Goal: Information Seeking & Learning: Find specific page/section

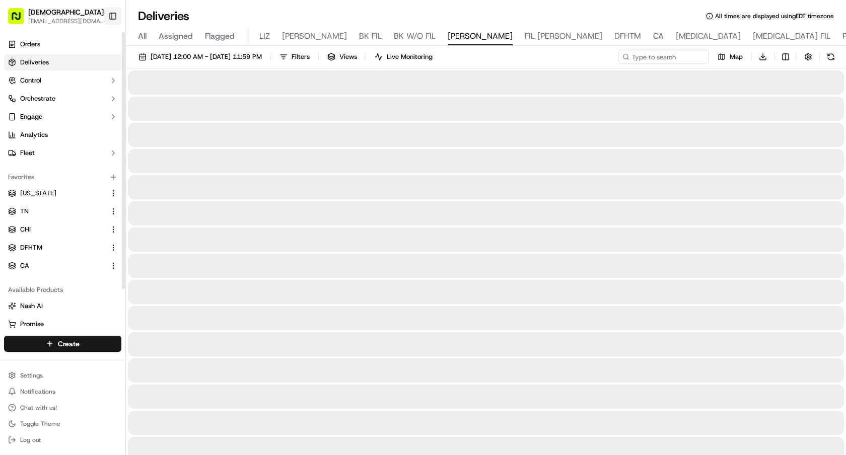
click at [116, 15] on button "Toggle Sidebar" at bounding box center [112, 16] width 17 height 17
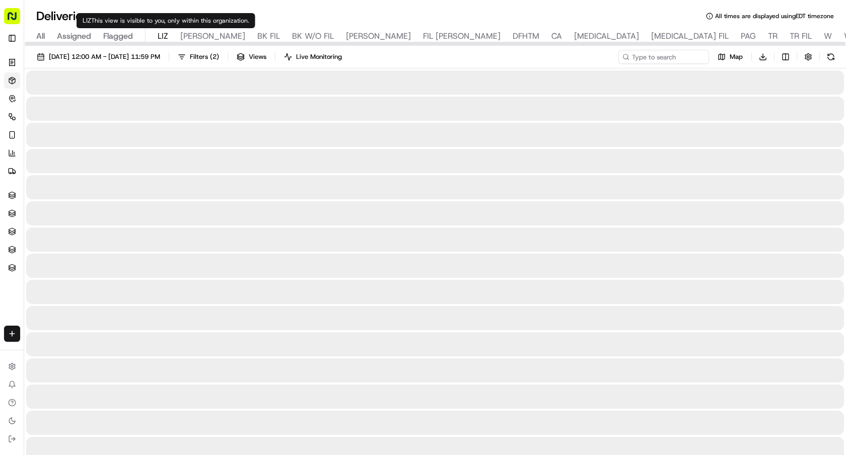
click at [164, 33] on span "LIZ" at bounding box center [163, 36] width 11 height 12
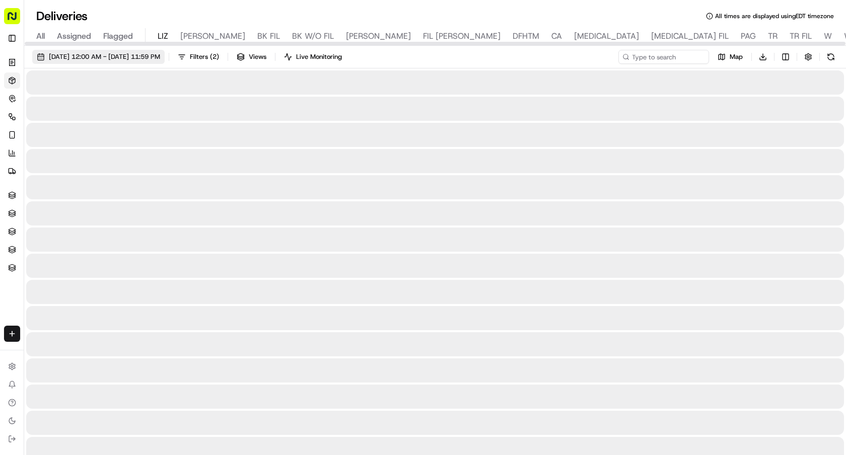
click at [155, 62] on button "[DATE] 12:00 AM - [DATE] 11:59 PM" at bounding box center [98, 57] width 132 height 14
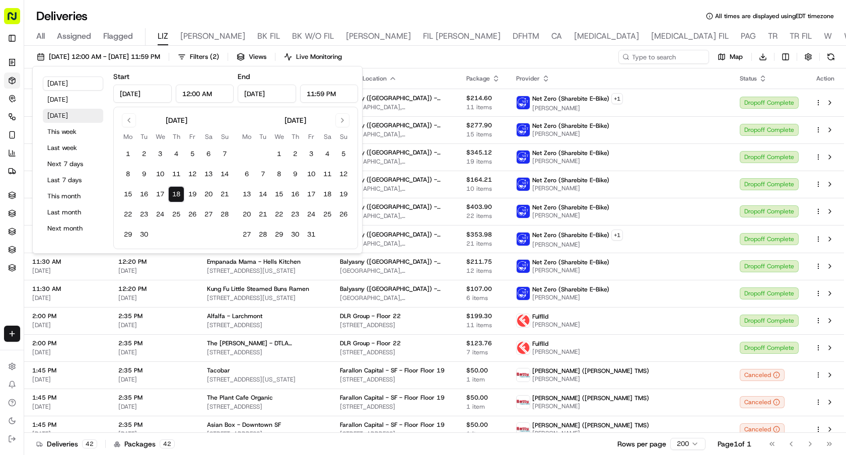
click at [72, 116] on button "Tomorrow" at bounding box center [73, 116] width 60 height 14
type input "Sep 19, 2025"
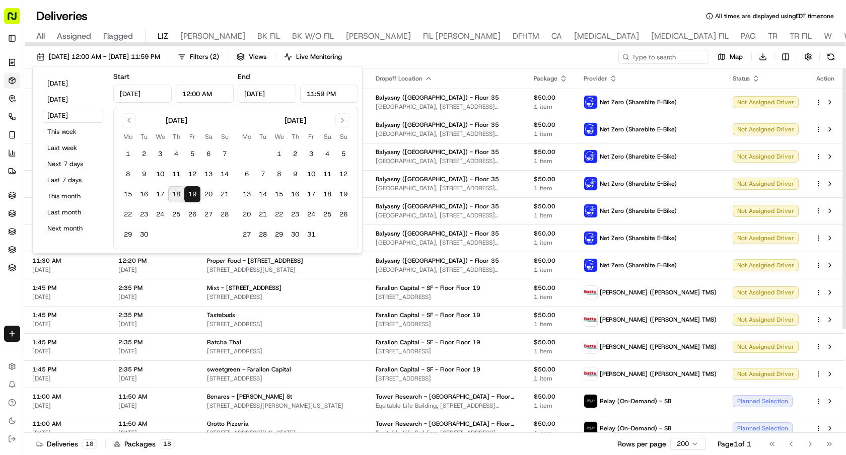
click at [583, 58] on div "09/19/2025 12:00 AM - 09/19/2025 11:59 PM Filters ( 2 ) Views Live Monitoring M…" at bounding box center [435, 59] width 822 height 19
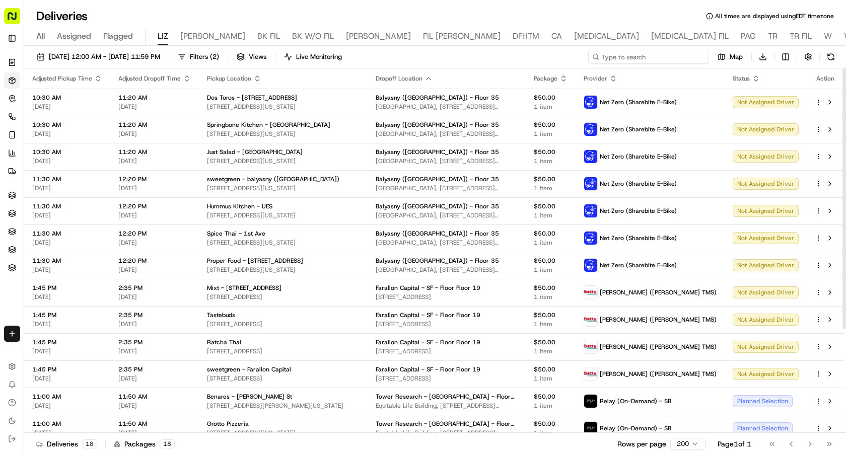
click at [661, 57] on input at bounding box center [648, 57] width 121 height 14
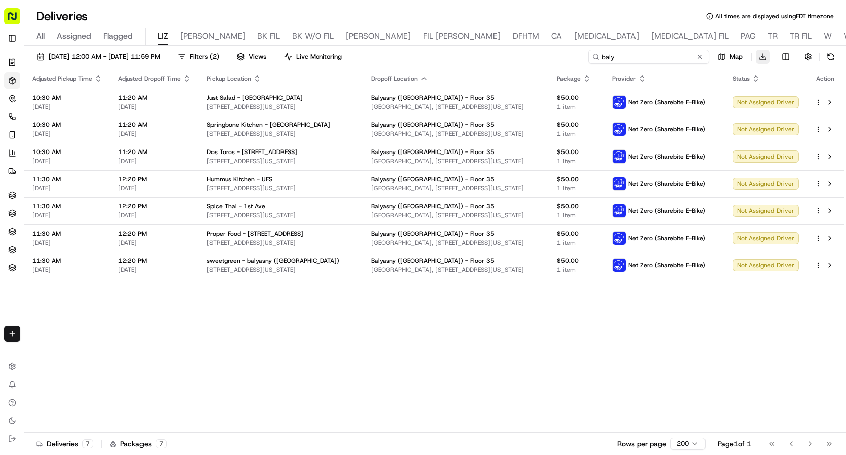
type input "baly"
click at [765, 57] on html "Sharebite e.park@sharebite.com Toggle Sidebar Orders Deliveries Control Orchest…" at bounding box center [423, 227] width 846 height 455
click at [738, 96] on span "Completed Report" at bounding box center [733, 94] width 50 height 8
click at [706, 58] on input "baly" at bounding box center [648, 57] width 121 height 14
click at [702, 57] on button at bounding box center [700, 57] width 10 height 10
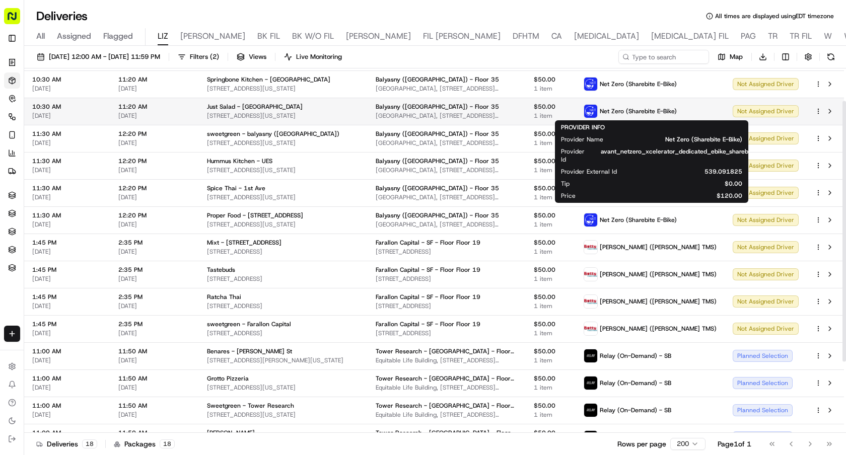
scroll to position [47, 0]
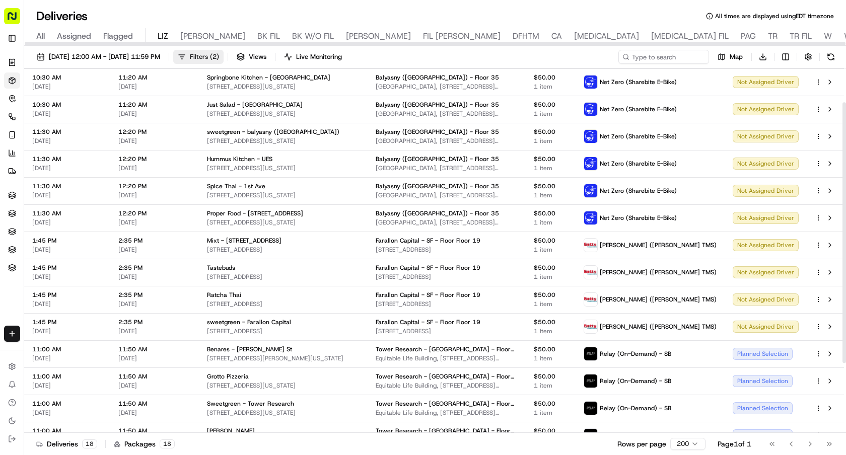
click at [219, 54] on span "Filters ( 2 )" at bounding box center [204, 56] width 29 height 9
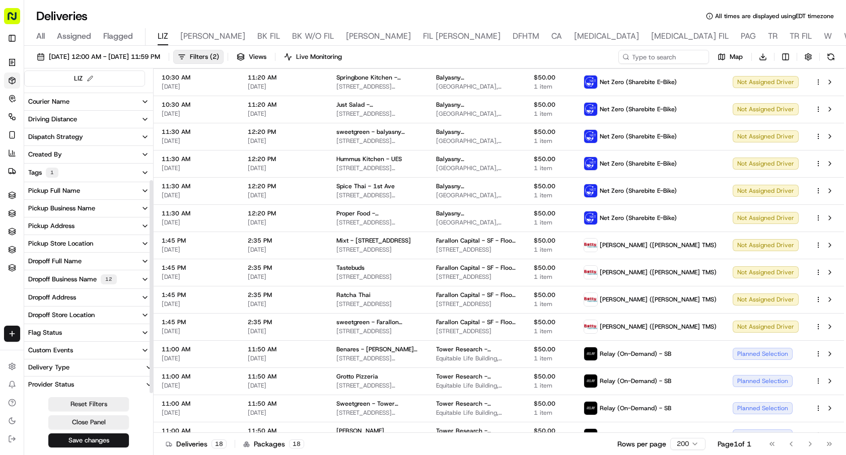
scroll to position [135, 0]
click at [76, 277] on div "Dropoff Business Name 12" at bounding box center [72, 279] width 89 height 10
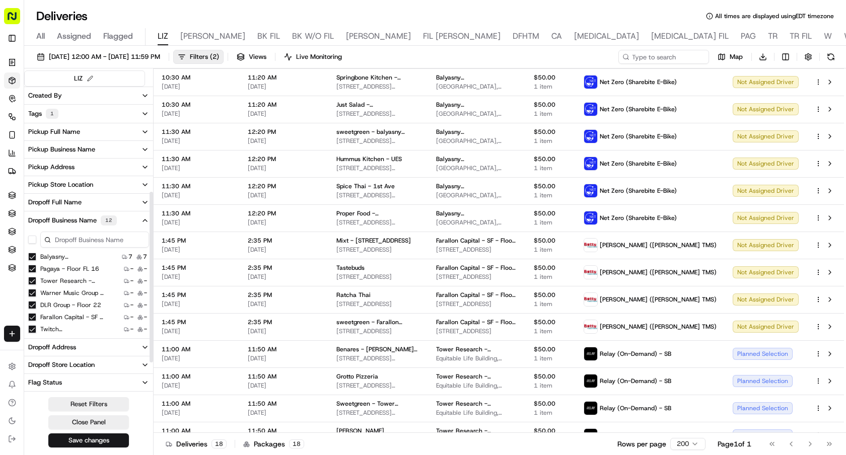
scroll to position [197, 0]
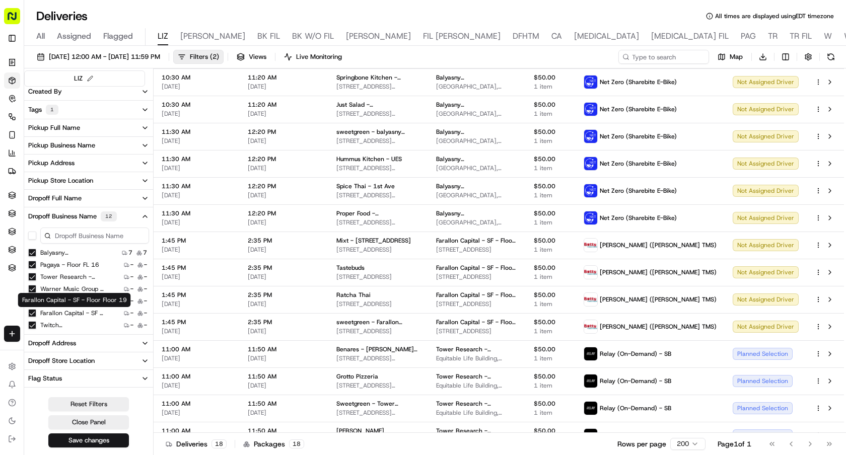
click at [58, 312] on label "Farallon Capital - SF - Floor Floor 19" at bounding box center [72, 313] width 64 height 8
click at [36, 312] on 19 "Farallon Capital - SF - Floor Floor 19" at bounding box center [32, 313] width 8 height 8
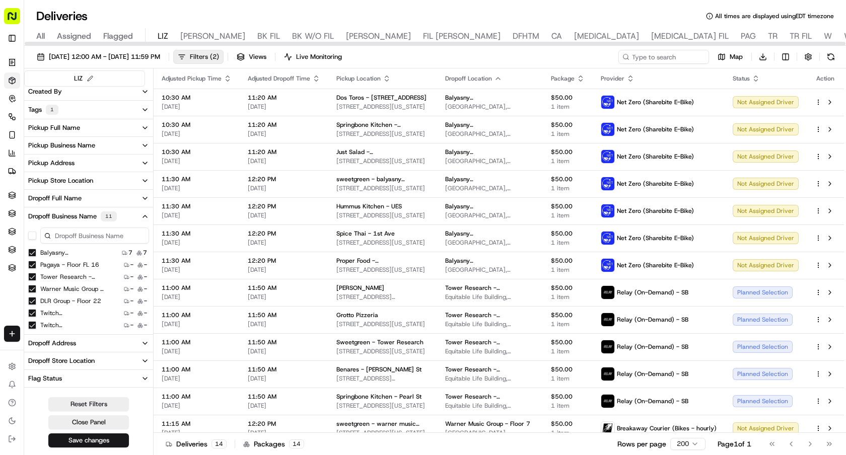
click at [219, 52] on span "Filters ( 2 )" at bounding box center [204, 56] width 29 height 9
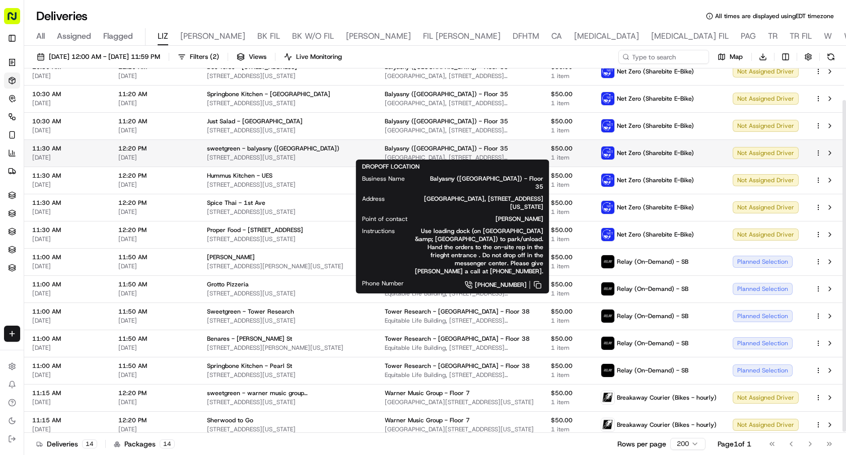
scroll to position [36, 0]
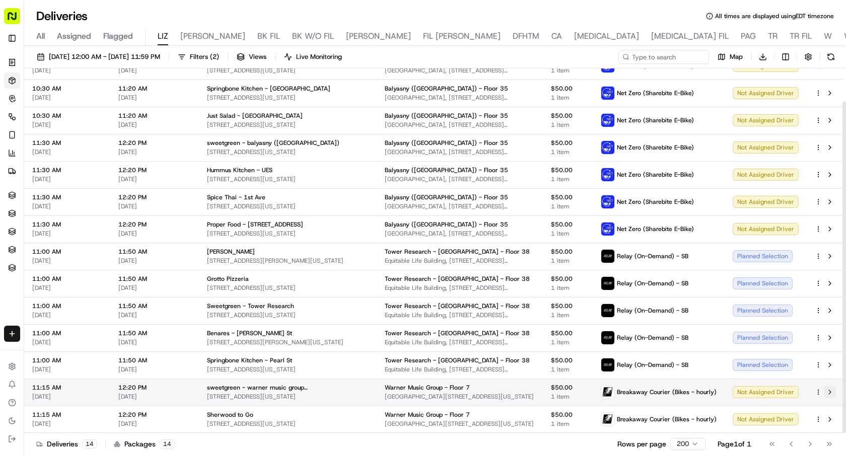
click at [829, 392] on button at bounding box center [830, 392] width 12 height 12
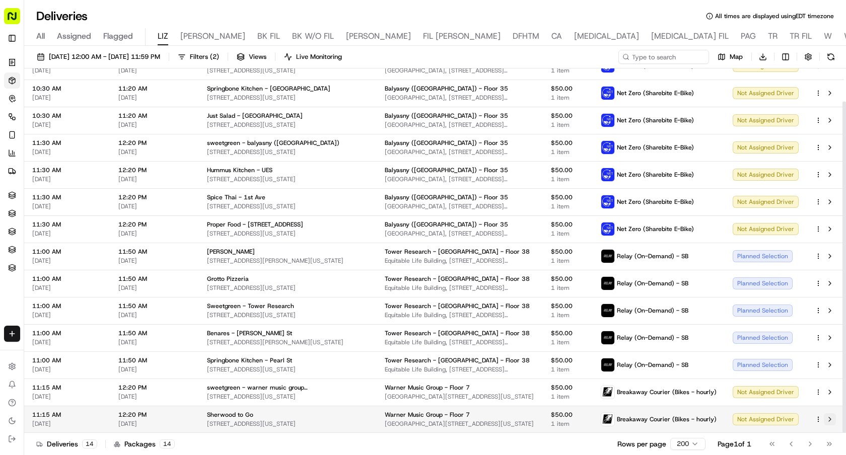
click at [830, 418] on button at bounding box center [830, 419] width 12 height 12
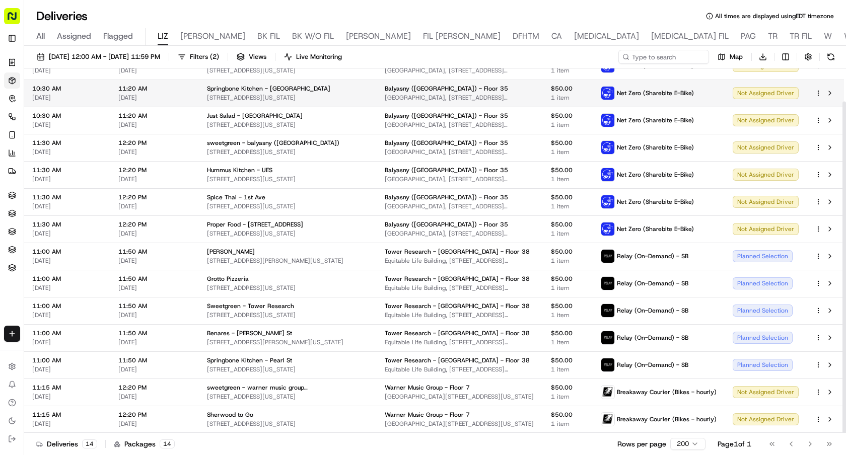
scroll to position [0, 0]
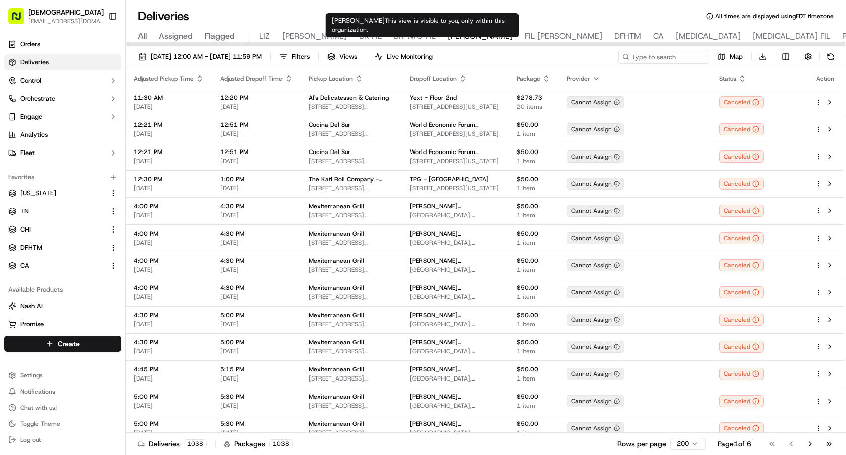
click at [394, 38] on span "BK W/O FIL" at bounding box center [415, 36] width 42 height 12
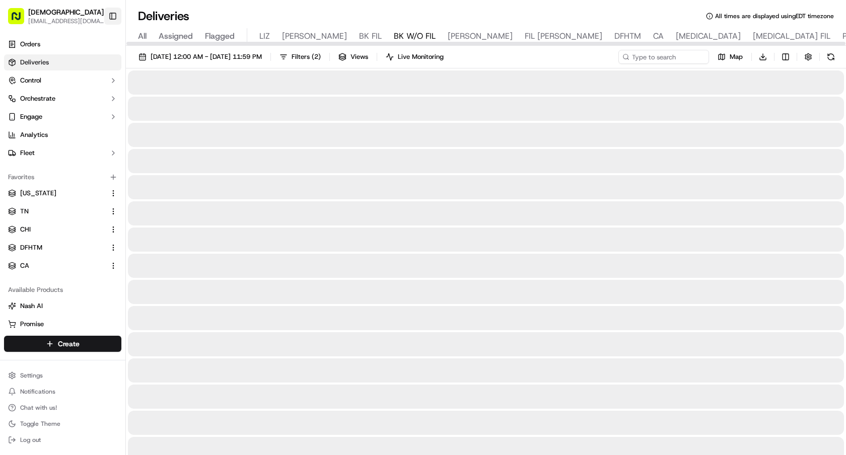
click at [114, 19] on button "Toggle Sidebar" at bounding box center [112, 16] width 17 height 17
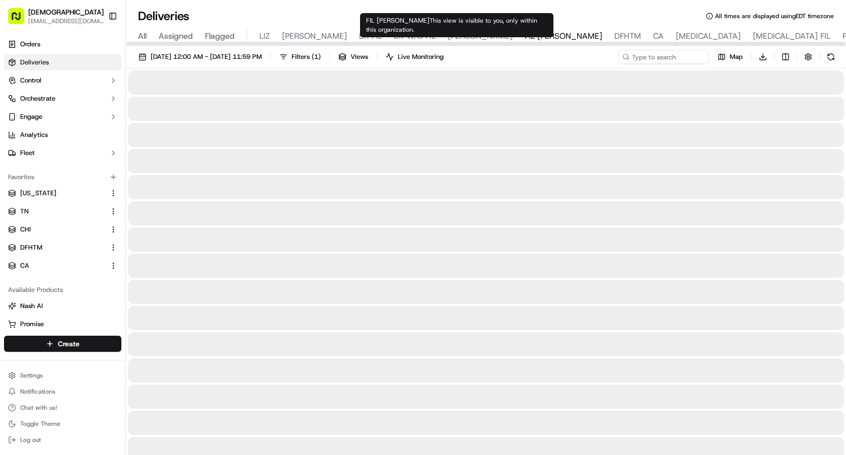
click at [525, 38] on span "FIL [PERSON_NAME]" at bounding box center [564, 36] width 78 height 12
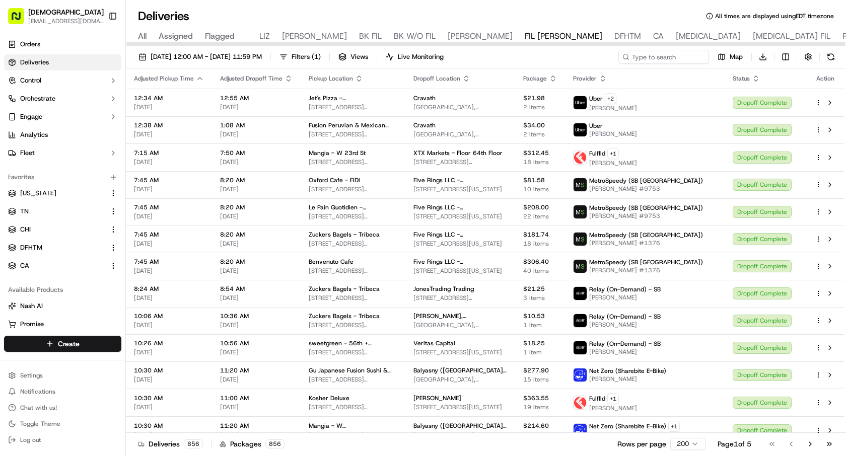
click at [575, 12] on div "Deliveries All times are displayed using EDT timezone" at bounding box center [486, 16] width 720 height 16
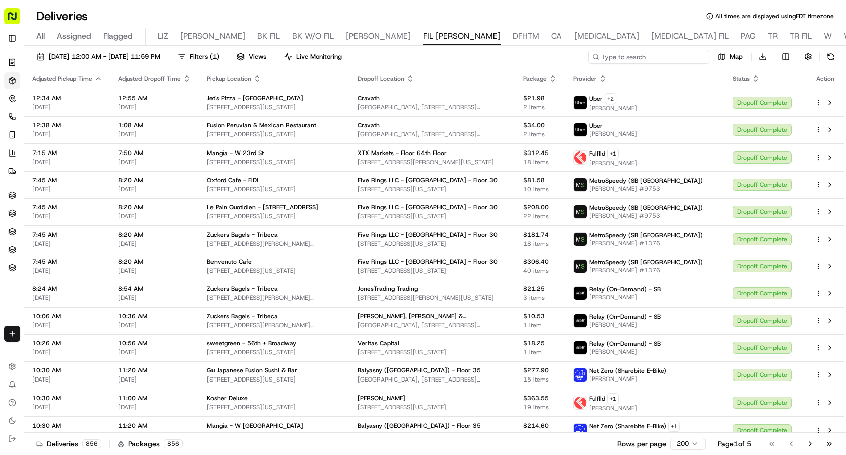
click at [644, 61] on input at bounding box center [648, 57] width 121 height 14
paste input "[GEOGRAPHIC_DATA] Kitchen - [GEOGRAPHIC_DATA]"
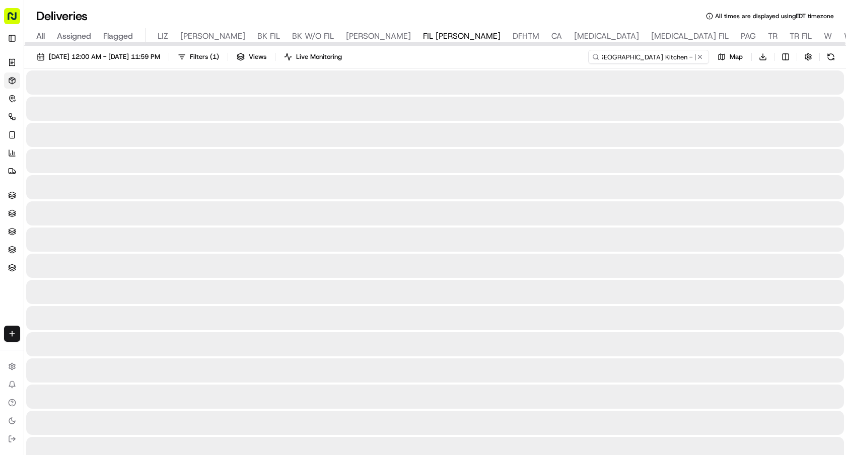
type input "[GEOGRAPHIC_DATA] Kitchen - [GEOGRAPHIC_DATA]"
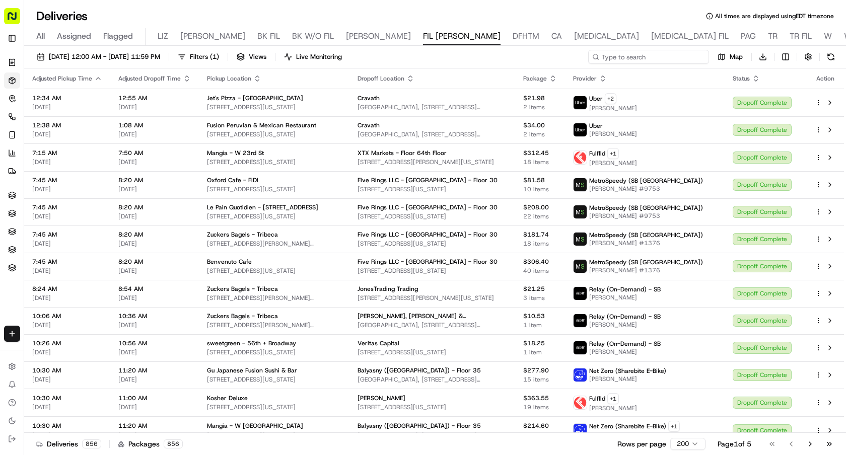
click at [661, 53] on input at bounding box center [648, 57] width 121 height 14
paste input "Cafe Metro - 475 Lexington Ave"
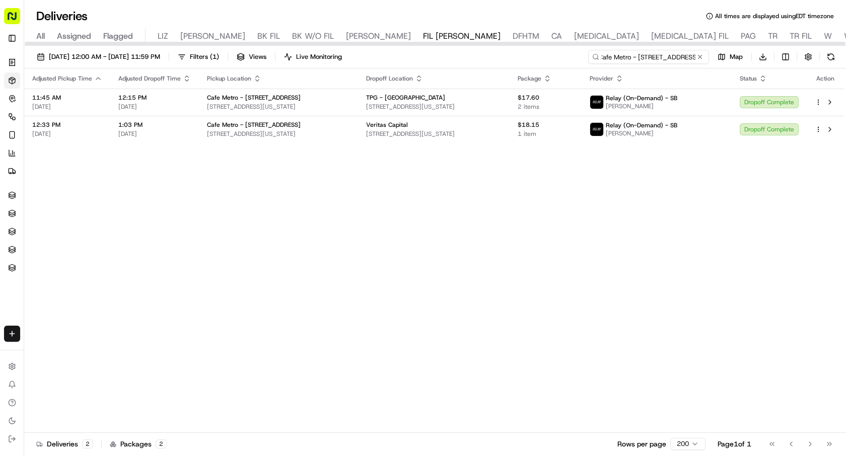
type input "Cafe Metro - 475 Lexington Ave"
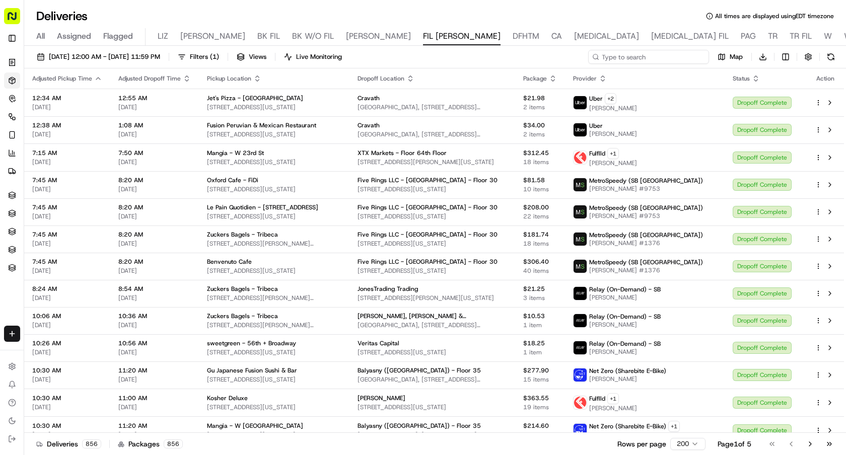
click at [637, 53] on input at bounding box center [648, 57] width 121 height 14
paste input "Fields Good Chicken - [GEOGRAPHIC_DATA]"
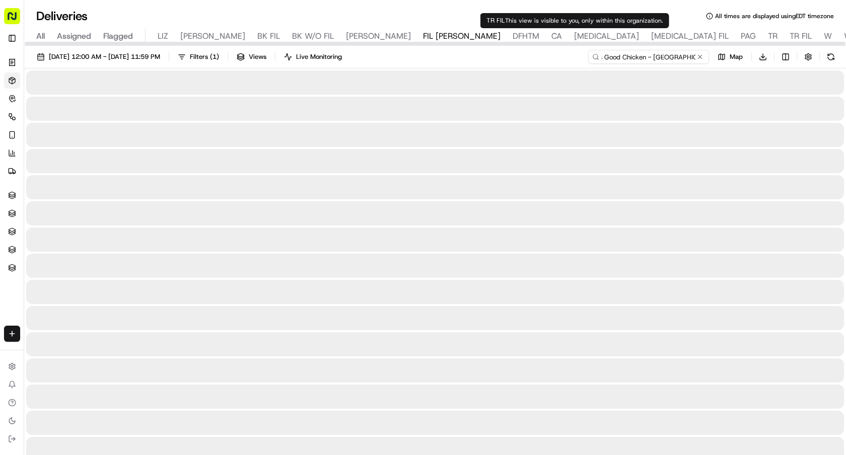
type input "Fields Good Chicken - Lexington Ave"
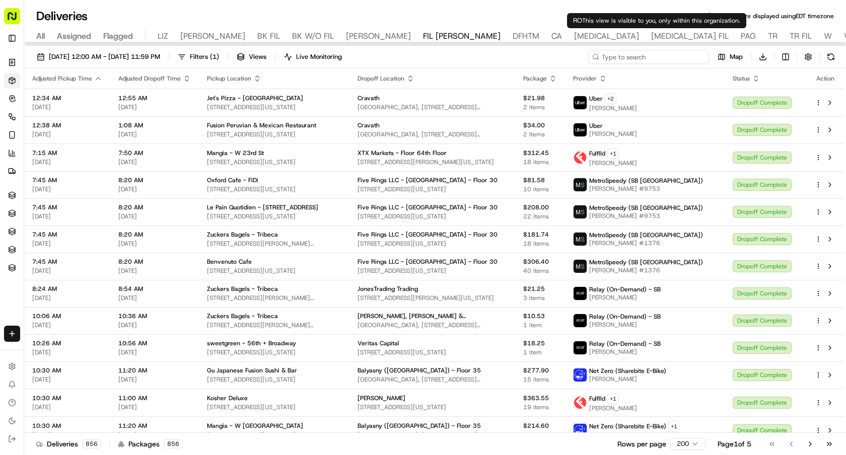
click at [659, 55] on input at bounding box center [648, 57] width 121 height 14
paste input "Dig Inn - 57th & Lex"
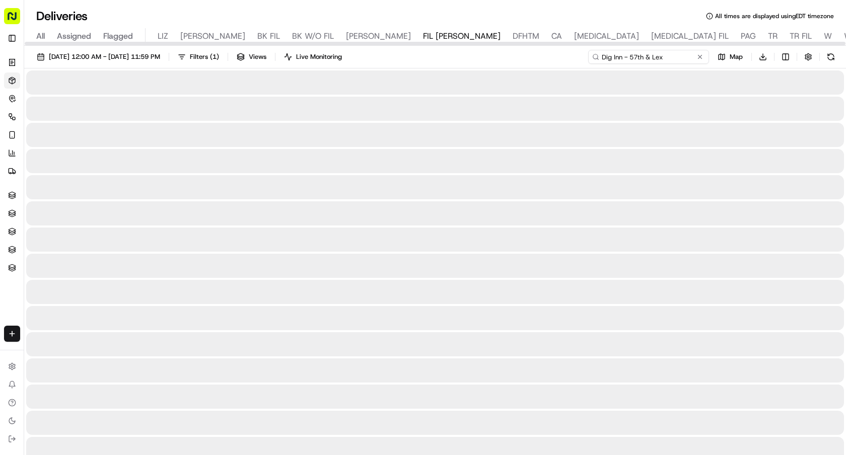
type input "Dig Inn - 57th & Lex"
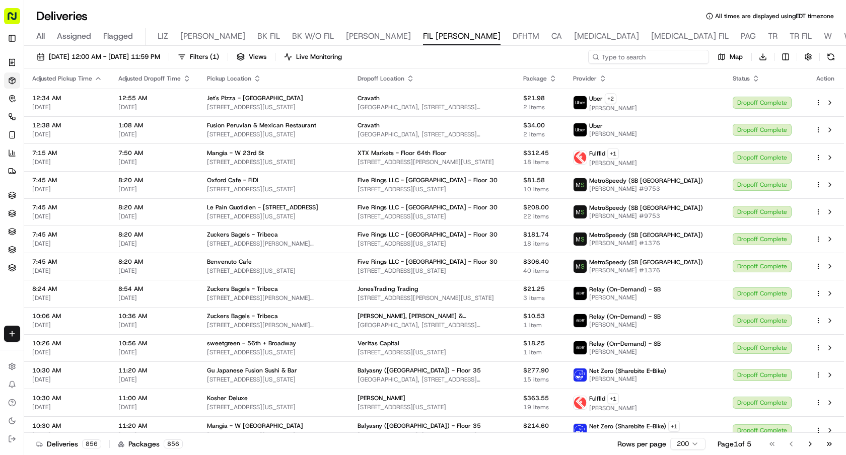
click at [681, 57] on input at bounding box center [648, 57] width 121 height 14
paste input "Glaze - Midtown East"
type input "Glaze - Midtown East"
click at [639, 56] on input at bounding box center [648, 57] width 121 height 14
paste input "Jerusalem Cafe"
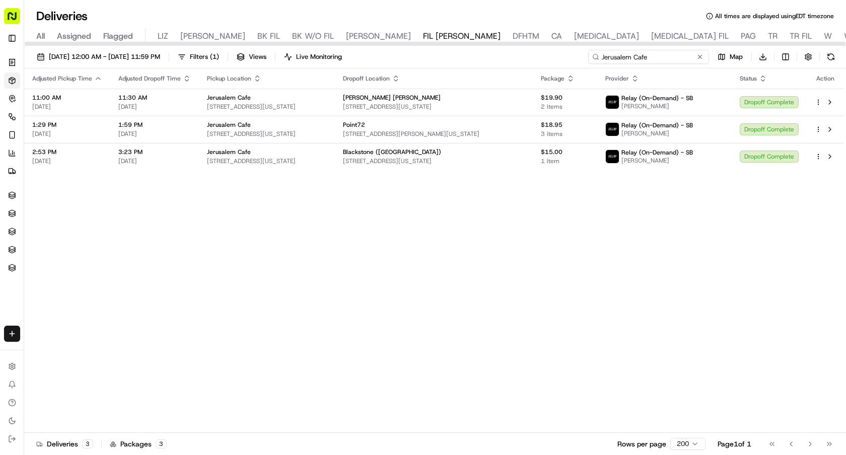
type input "Jerusalem Cafe"
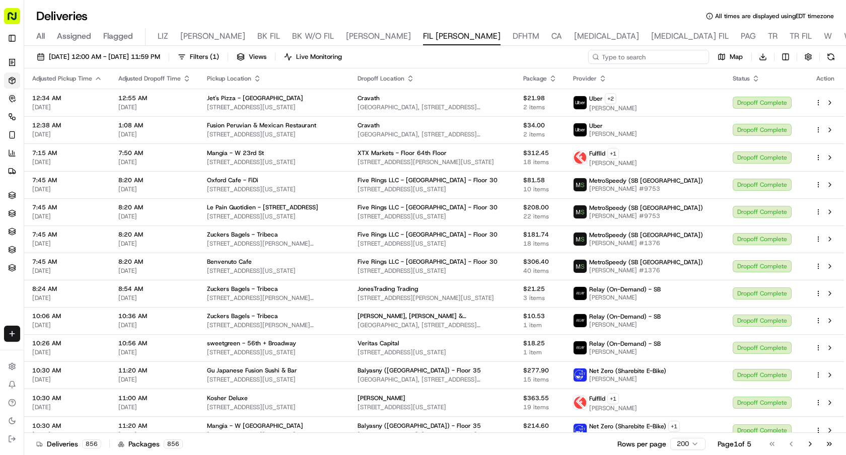
click at [643, 51] on input at bounding box center [648, 57] width 121 height 14
paste input "Kotti Berliner [PERSON_NAME] Kebab - [GEOGRAPHIC_DATA]"
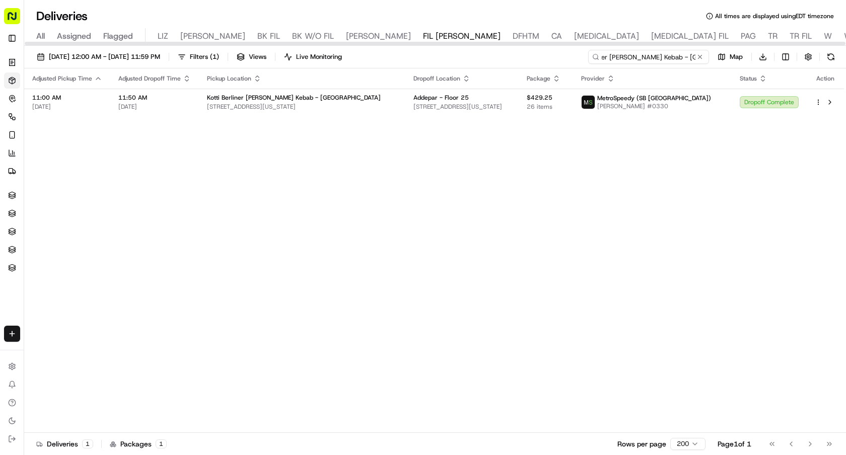
type input "Kotti Berliner [PERSON_NAME] Kebab - [GEOGRAPHIC_DATA]"
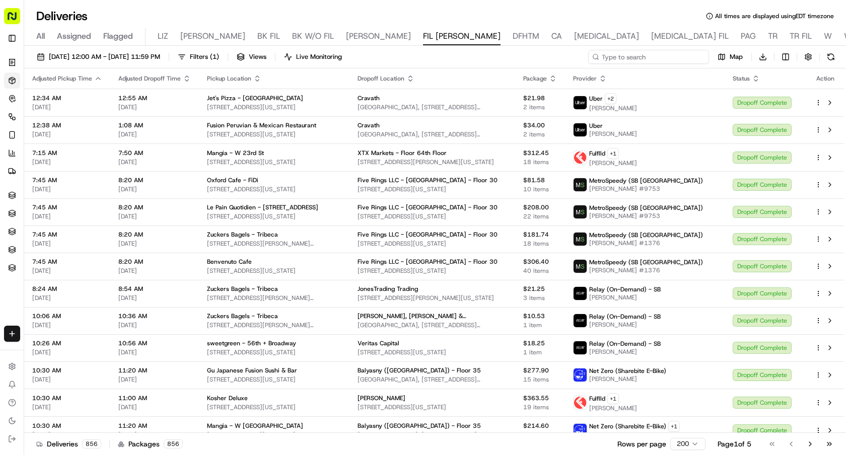
click at [647, 57] on input at bounding box center [648, 57] width 121 height 14
paste input "Just Salad - Midtown East"
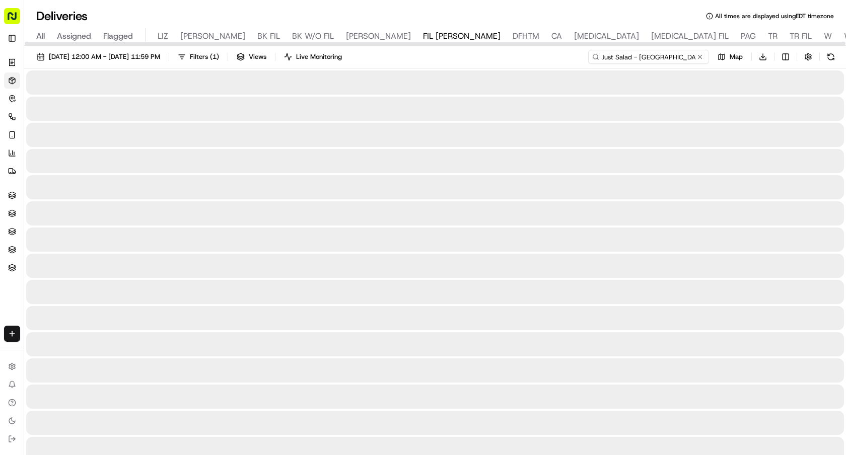
type input "Just Salad - Midtown East"
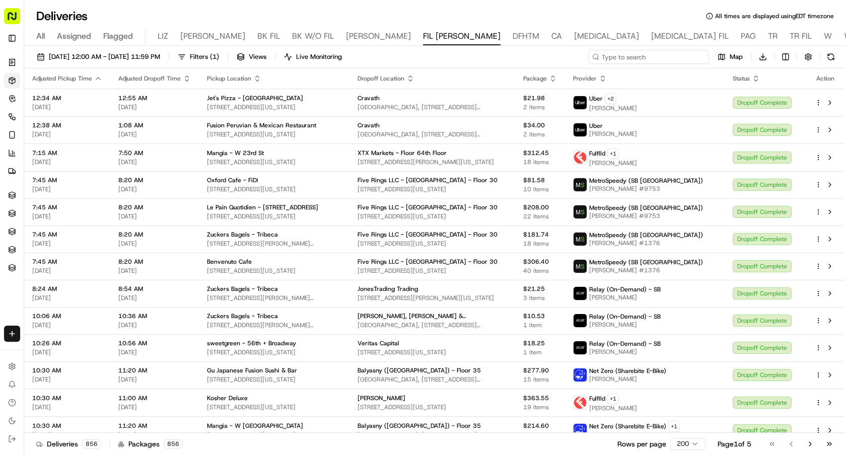
click at [674, 52] on input at bounding box center [648, 57] width 121 height 14
paste input "Xeno's Pizza"
type input "Xeno's Pizza"
click at [662, 56] on input at bounding box center [648, 57] width 121 height 14
paste input "PacRim Sushi and Asian Cuisine"
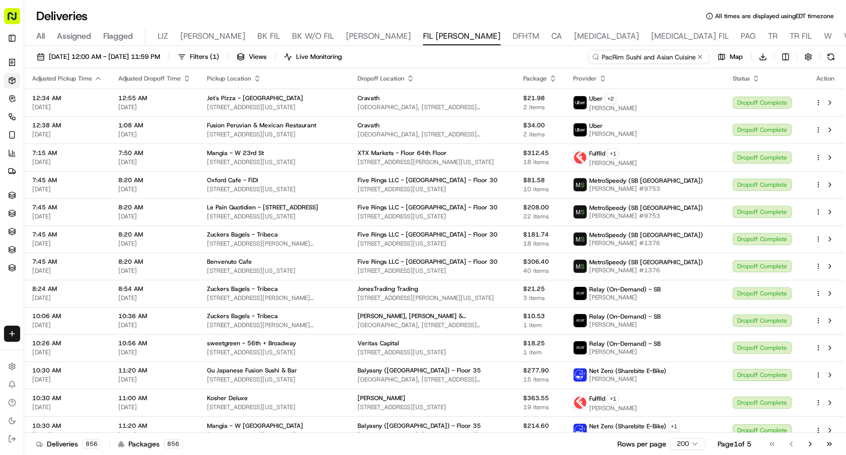
scroll to position [0, 1]
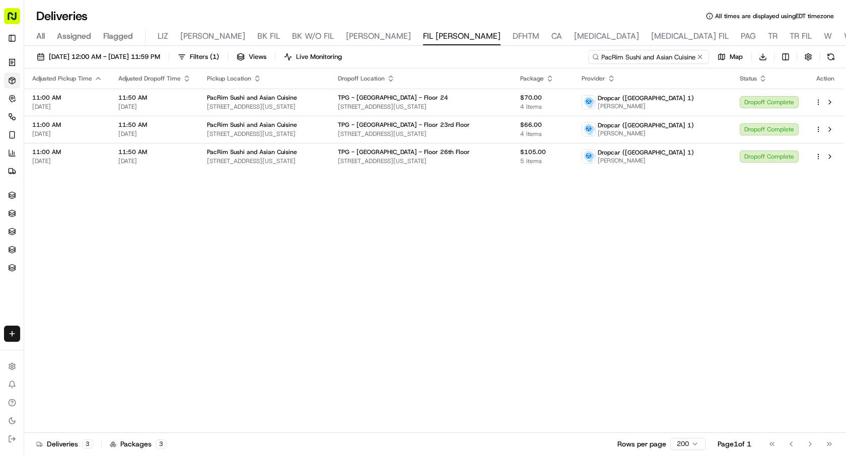
type input "PacRim Sushi and Asian Cuisine"
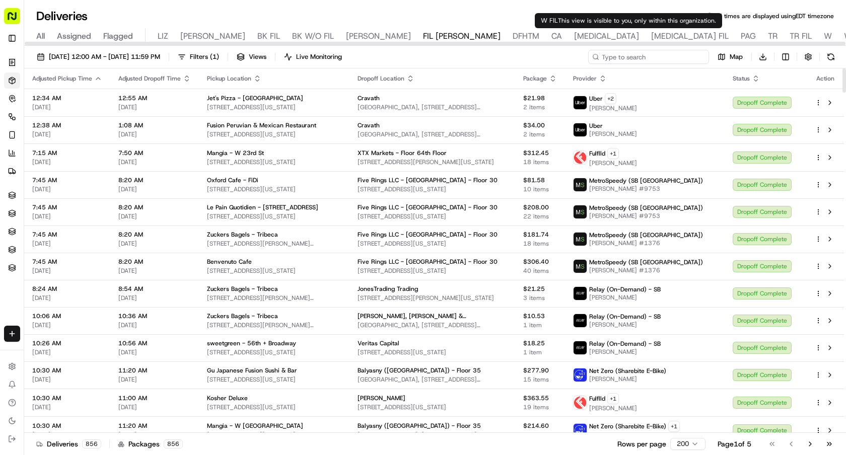
click at [639, 59] on input at bounding box center [648, 57] width 121 height 14
paste input "Fresh & Co - 520 [GEOGRAPHIC_DATA]"
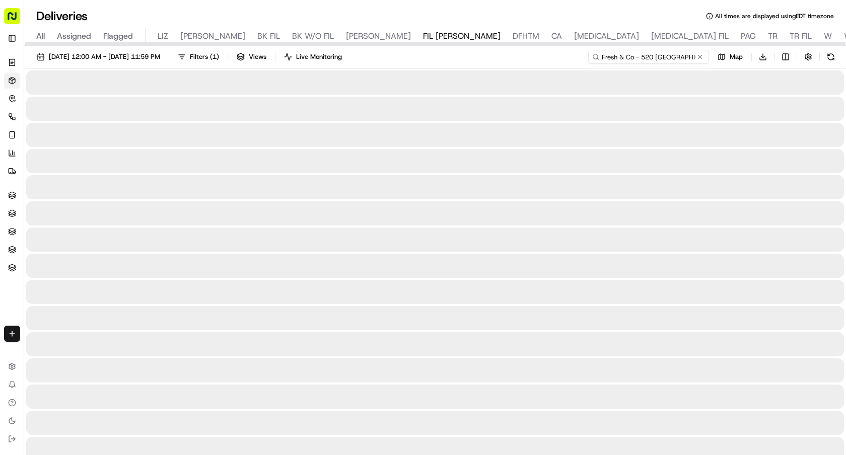
type input "Fresh & Co - 520 [GEOGRAPHIC_DATA]"
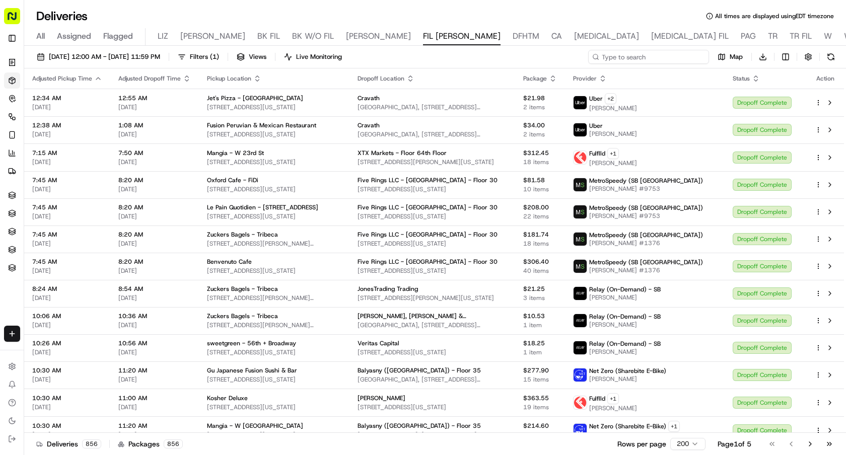
click at [657, 51] on input at bounding box center [648, 57] width 121 height 14
paste input "PS Kitchen"
type input "PS Kitchen"
click at [657, 51] on input at bounding box center [648, 57] width 121 height 14
paste input "Pita Grill Kosher - [GEOGRAPHIC_DATA]"
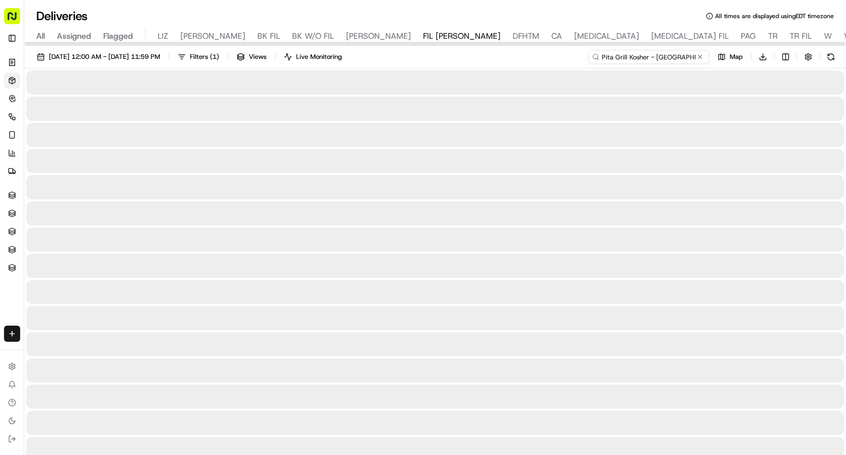
type input "Pita Grill Kosher - [GEOGRAPHIC_DATA]"
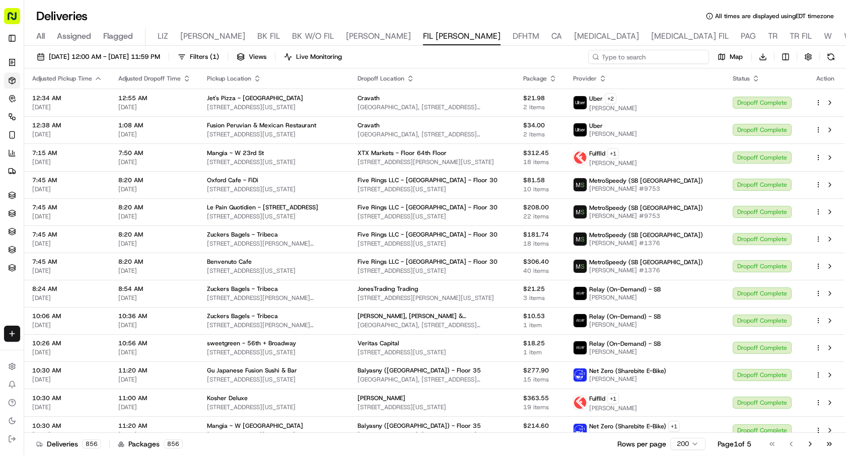
click at [664, 59] on input at bounding box center [648, 57] width 121 height 14
paste input "Teriyaki R Us"
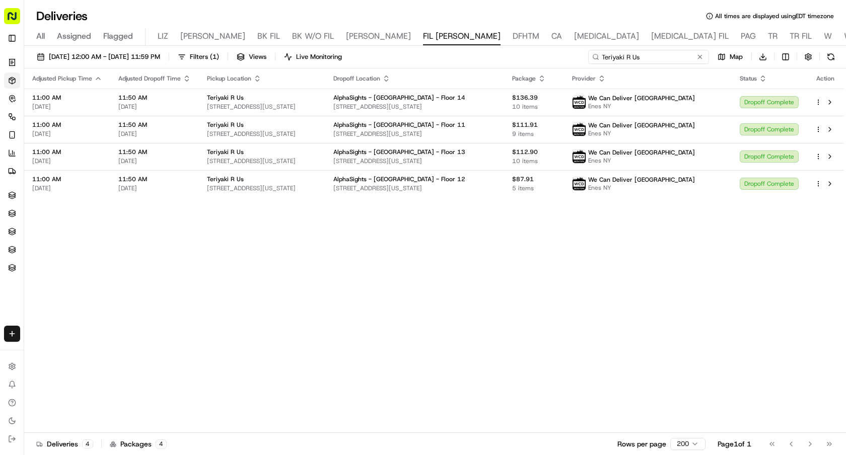
type input "Teriyaki R Us"
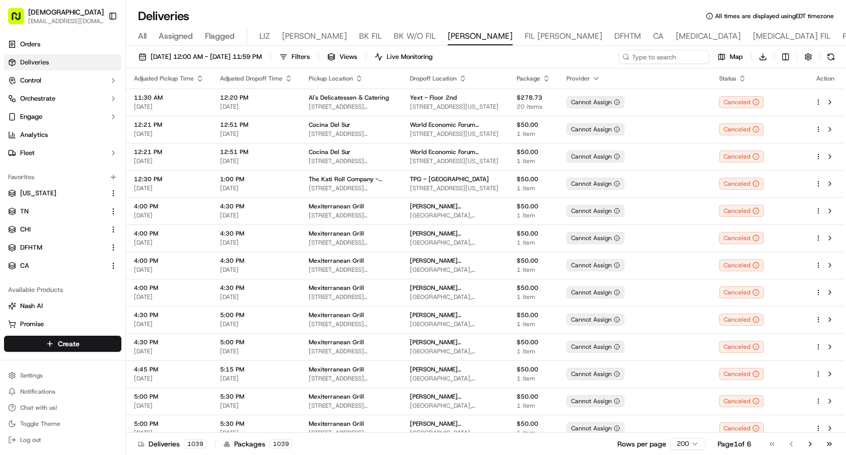
click at [112, 14] on button "Toggle Sidebar" at bounding box center [112, 16] width 17 height 17
click at [104, 16] on button "Sharebite [EMAIL_ADDRESS][DOMAIN_NAME]" at bounding box center [54, 16] width 100 height 24
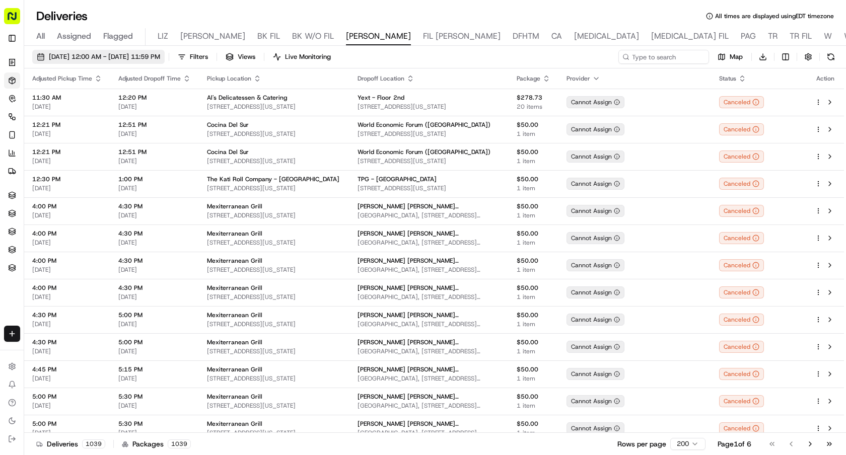
click at [111, 54] on span "[DATE] 12:00 AM - [DATE] 11:59 PM" at bounding box center [104, 56] width 111 height 9
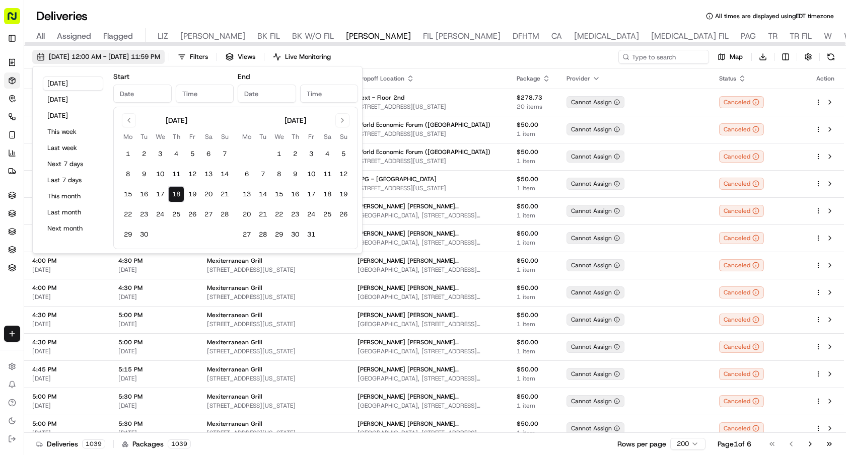
type input "[DATE]"
type input "12:00 AM"
type input "[DATE]"
type input "11:59 PM"
click at [197, 195] on button "19" at bounding box center [192, 194] width 16 height 16
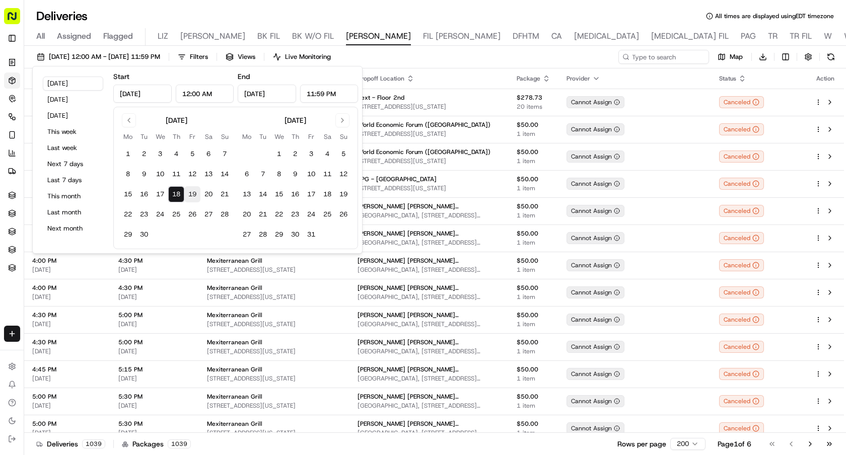
click at [197, 195] on button "19" at bounding box center [192, 194] width 16 height 16
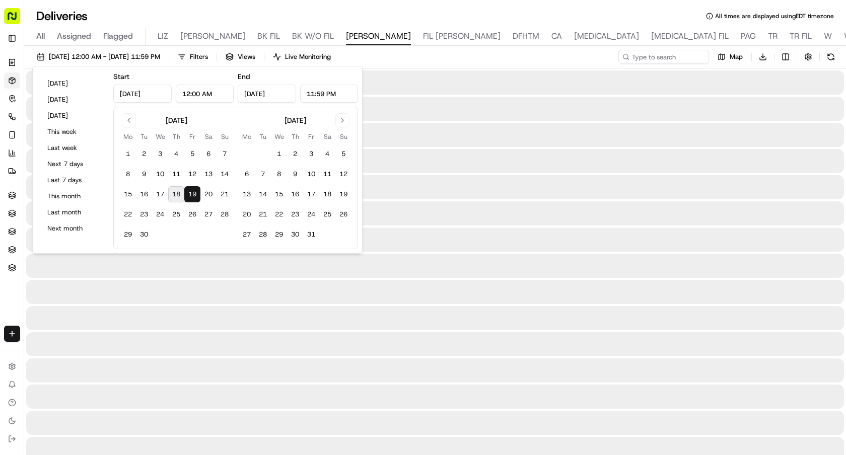
type input "[DATE]"
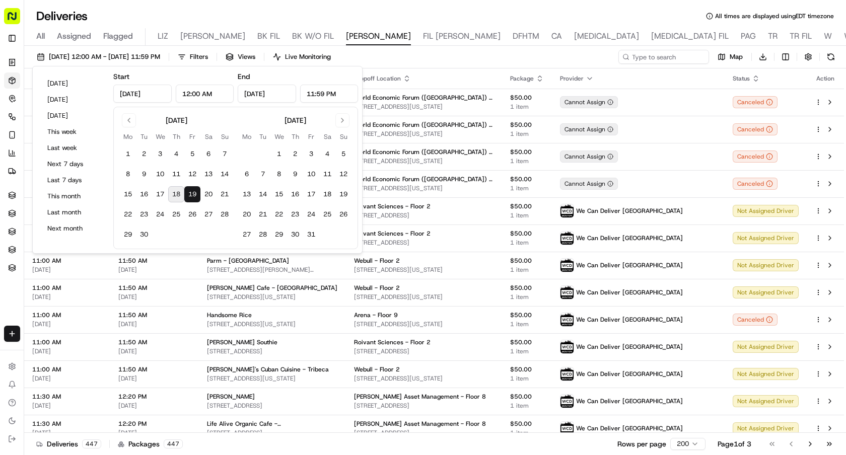
click at [183, 195] on button "18" at bounding box center [176, 194] width 16 height 16
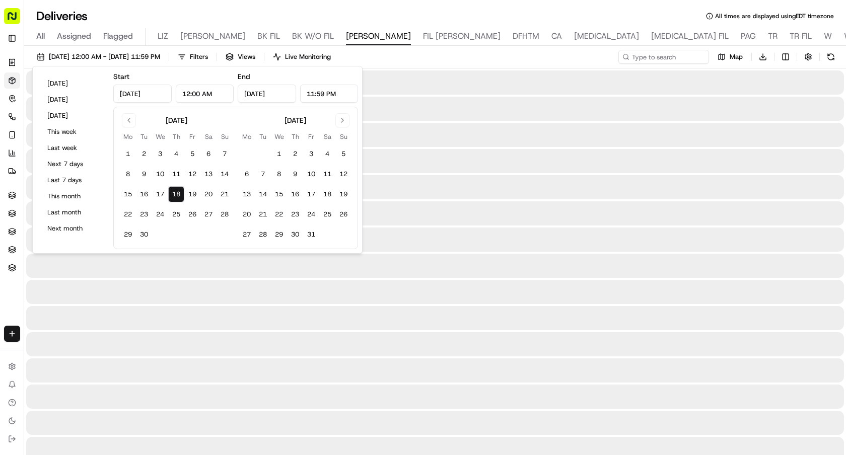
type input "[DATE]"
click at [183, 195] on button "18" at bounding box center [176, 194] width 16 height 16
click at [509, 52] on div "[DATE] 12:00 AM - [DATE] 11:59 PM Filters Views Live Monitoring Map Download" at bounding box center [435, 59] width 822 height 19
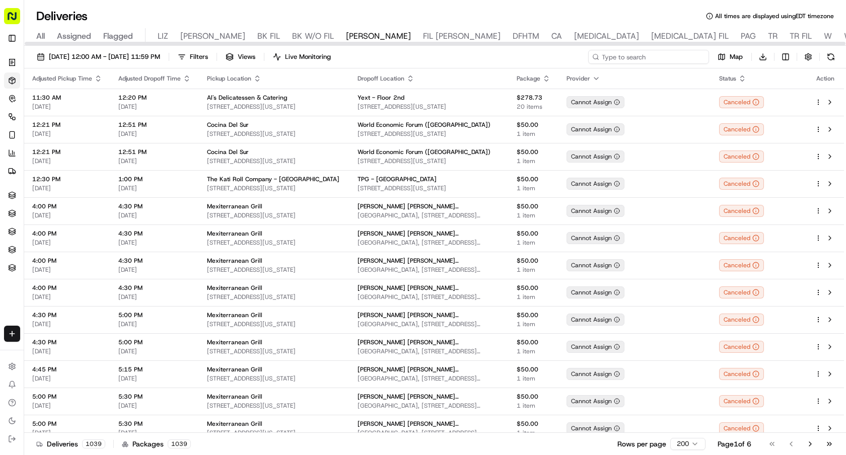
click at [645, 57] on input at bounding box center [648, 57] width 121 height 14
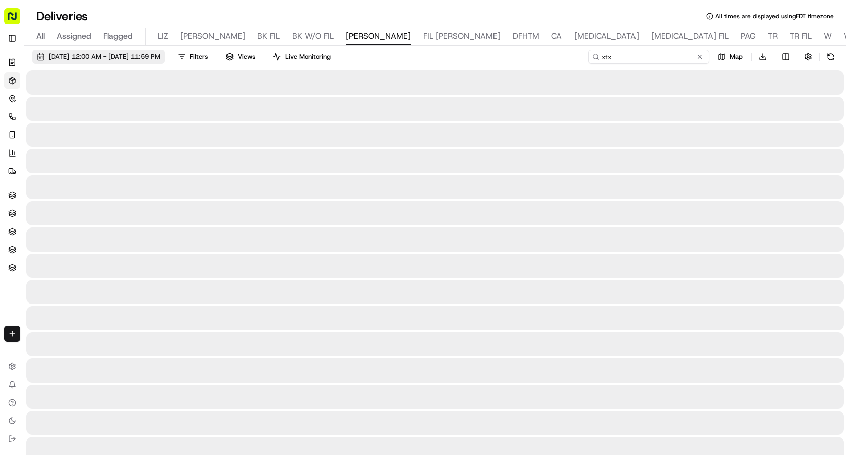
type input "xtx"
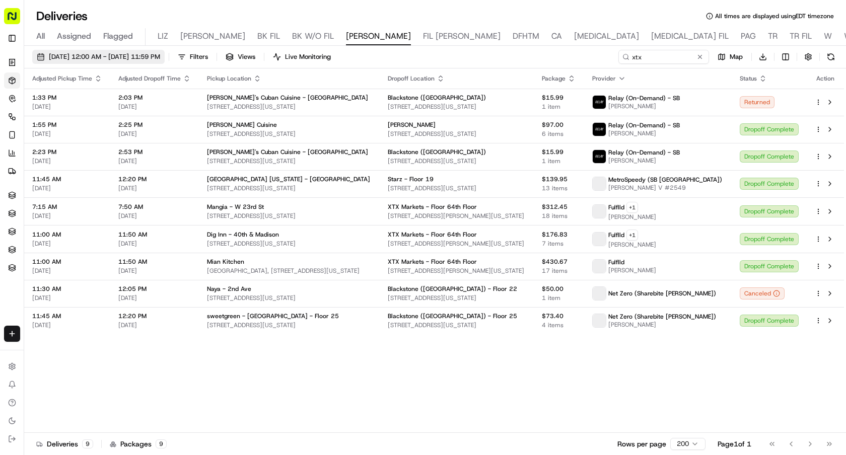
click at [135, 53] on span "[DATE] 12:00 AM - [DATE] 11:59 PM" at bounding box center [104, 56] width 111 height 9
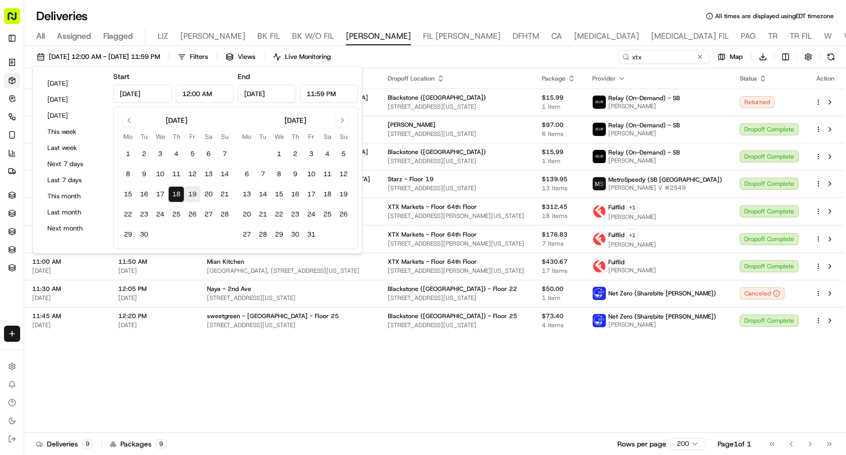
click at [188, 194] on button "19" at bounding box center [192, 194] width 16 height 16
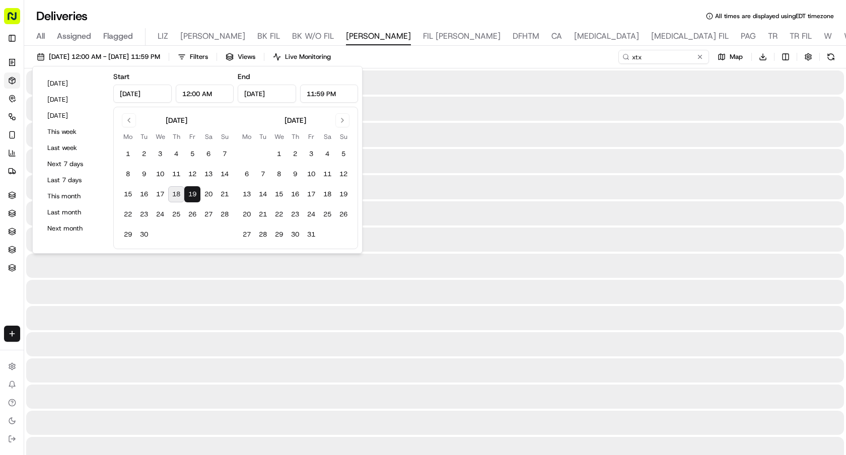
type input "[DATE]"
click at [188, 194] on button "19" at bounding box center [192, 194] width 16 height 16
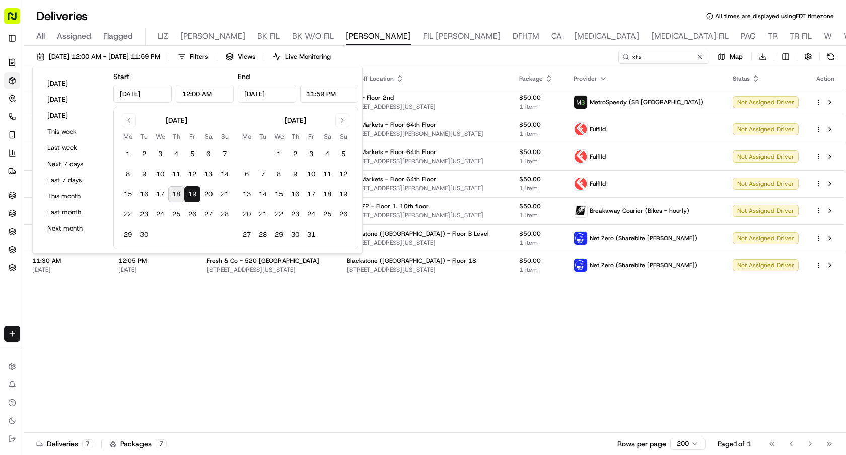
click at [292, 372] on div "Adjusted Pickup Time Adjusted Dropoff Time Pickup Location Dropoff Location Pac…" at bounding box center [434, 250] width 820 height 365
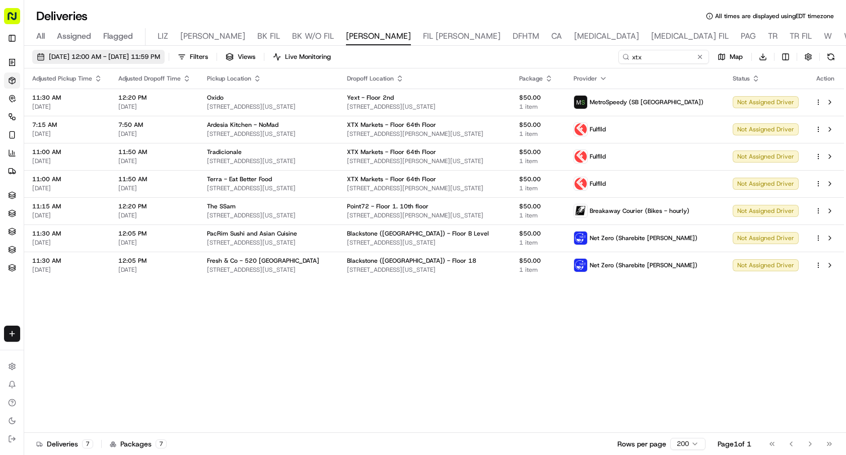
click at [160, 57] on span "[DATE] 12:00 AM - [DATE] 11:59 PM" at bounding box center [104, 56] width 111 height 9
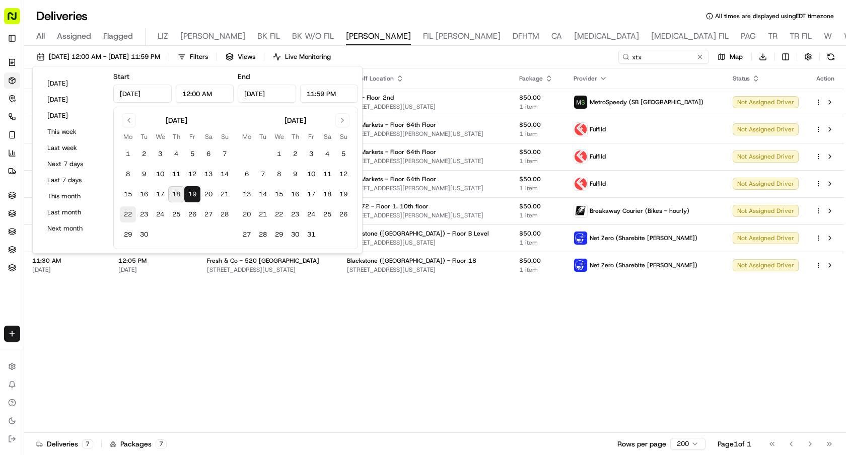
click at [129, 215] on button "22" at bounding box center [128, 214] width 16 height 16
type input "[DATE]"
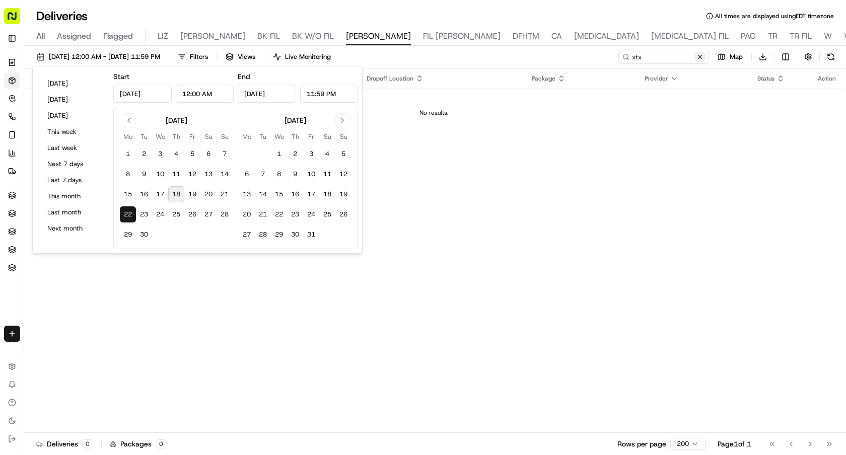
click at [699, 55] on button at bounding box center [700, 57] width 10 height 10
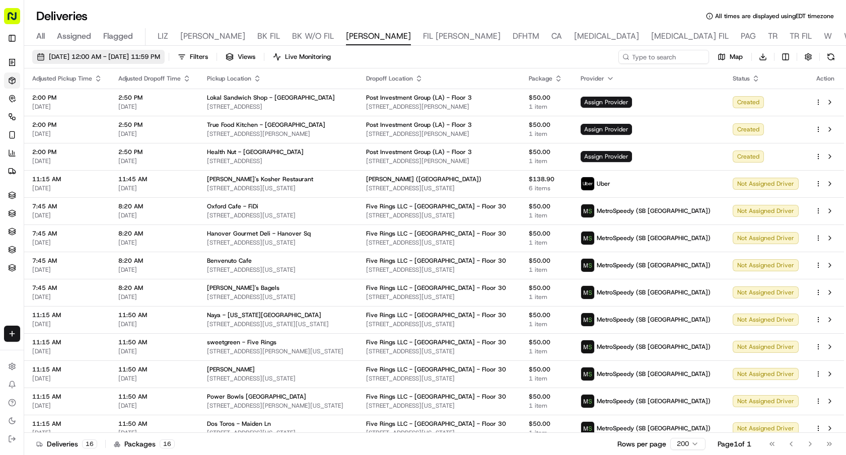
click at [160, 59] on span "[DATE] 12:00 AM - [DATE] 11:59 PM" at bounding box center [104, 56] width 111 height 9
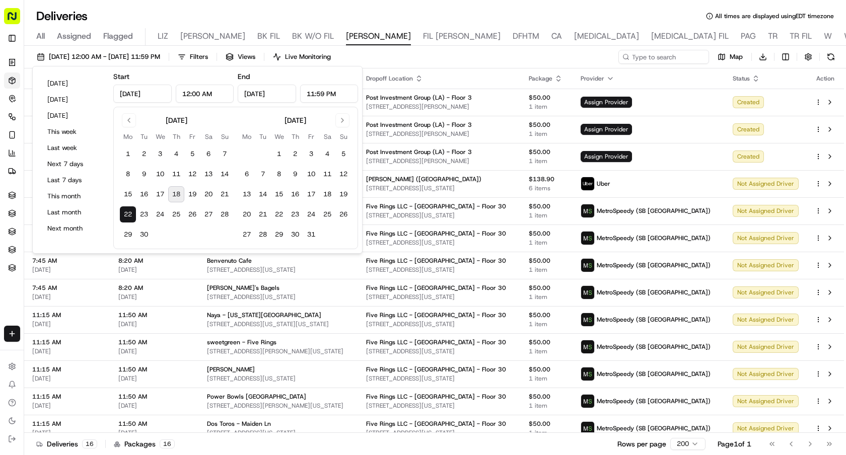
click at [127, 211] on button "22" at bounding box center [128, 214] width 16 height 16
click at [222, 214] on button "28" at bounding box center [224, 214] width 16 height 16
type input "[DATE]"
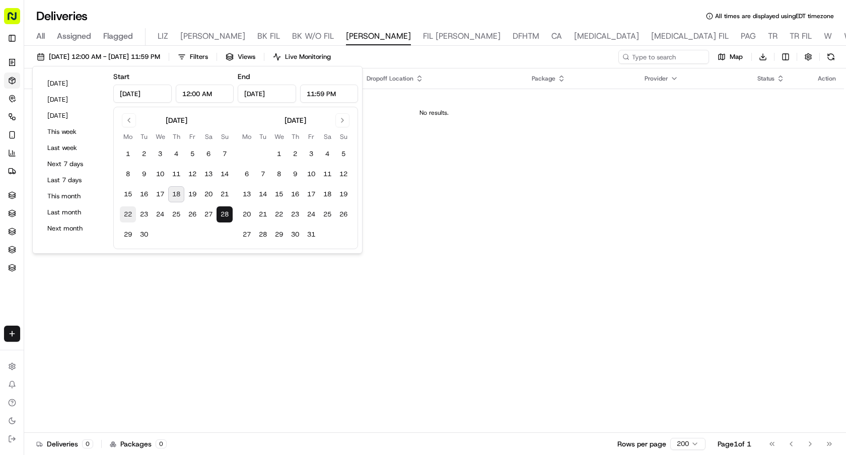
click at [120, 214] on button "22" at bounding box center [128, 214] width 16 height 16
type input "[DATE]"
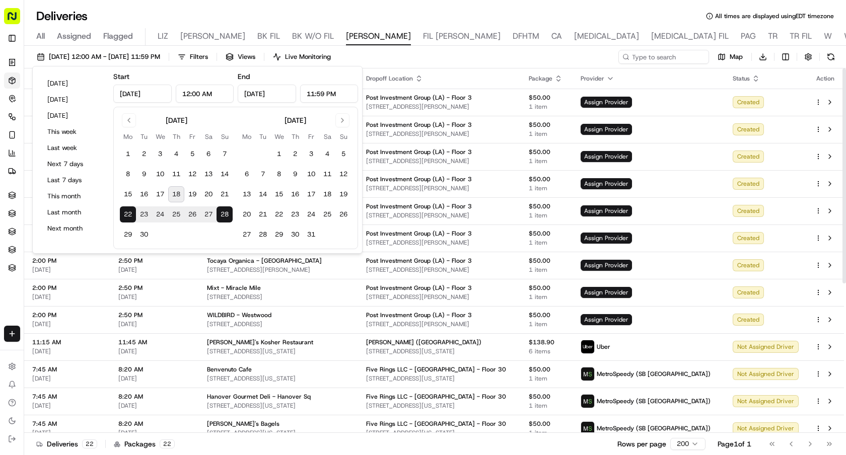
click at [507, 59] on div "09/22/2025 12:00 AM - 09/28/2025 11:59 PM Filters Views Live Monitoring Map Dow…" at bounding box center [435, 59] width 822 height 19
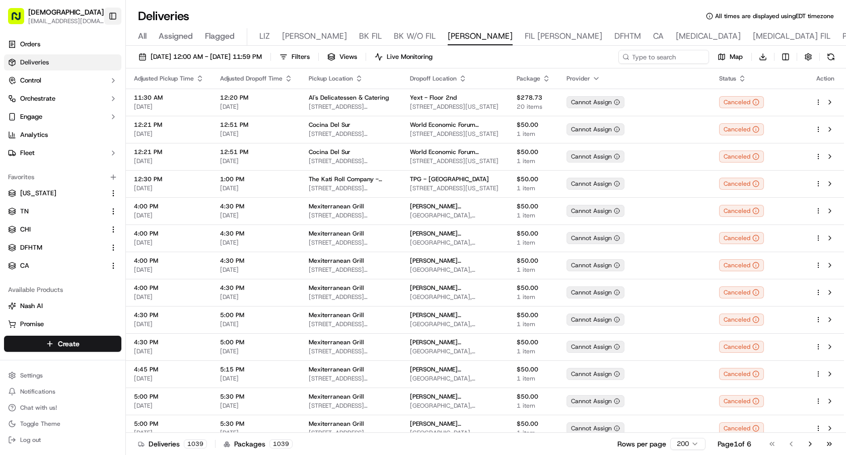
click at [114, 17] on button "Toggle Sidebar" at bounding box center [112, 16] width 17 height 17
